Goal: Complete application form

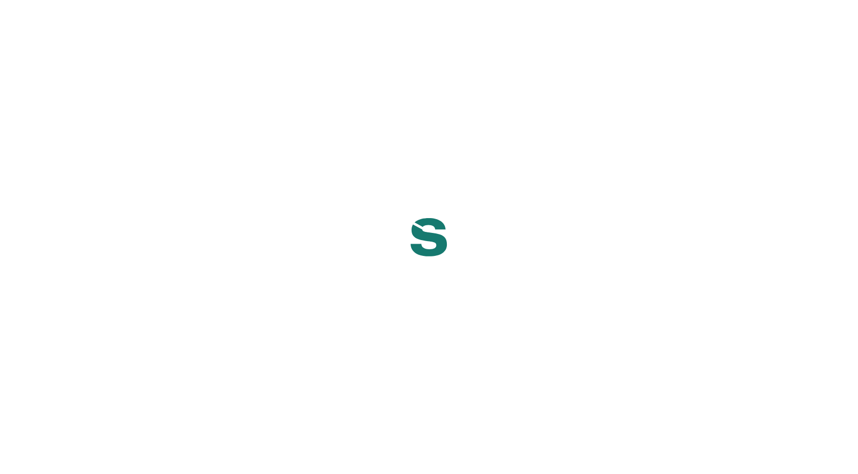
select select "NG"
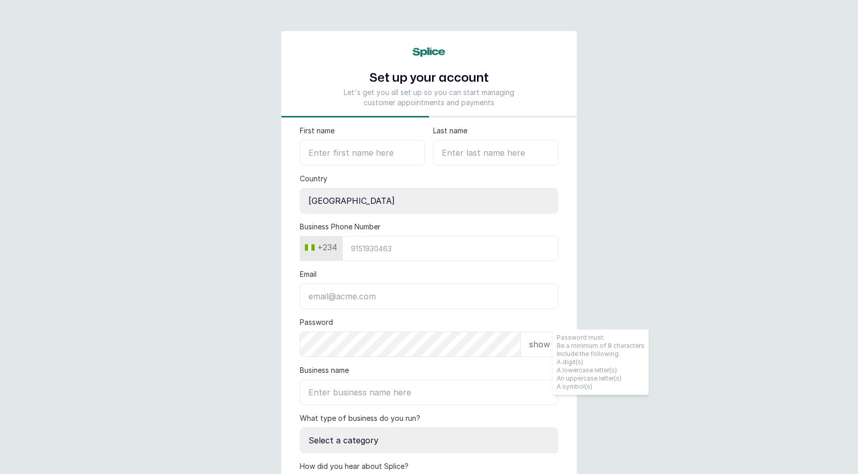
click at [102, 88] on main "Set up your account Let's get you all set up so you can start managing customer…" at bounding box center [429, 313] width 858 height 626
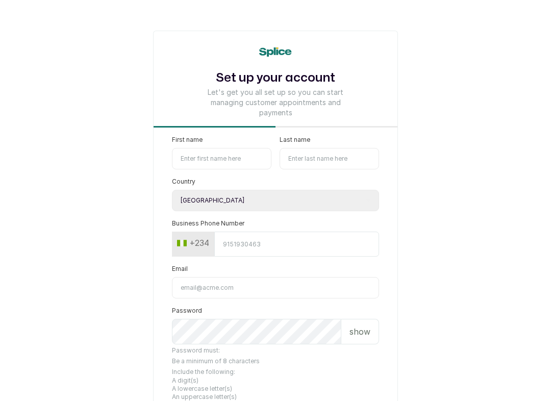
select select "NG"
